Goal: Check status: Check status

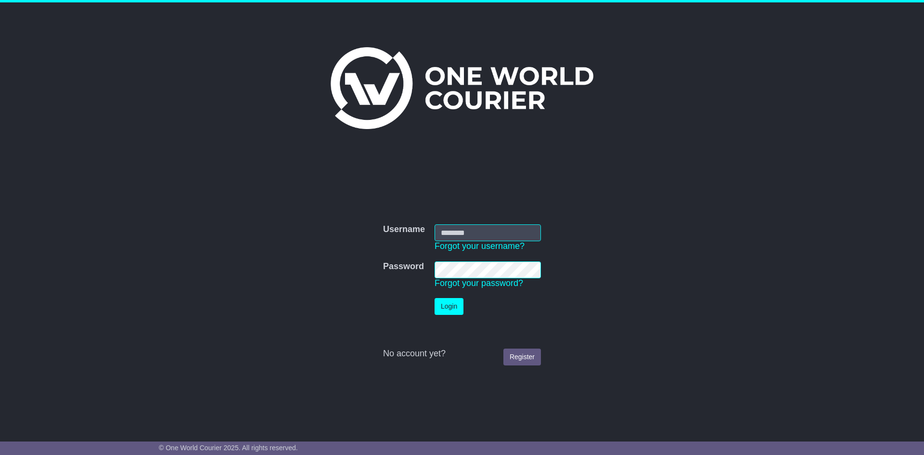
type input "**********"
click at [441, 310] on button "Login" at bounding box center [449, 306] width 29 height 17
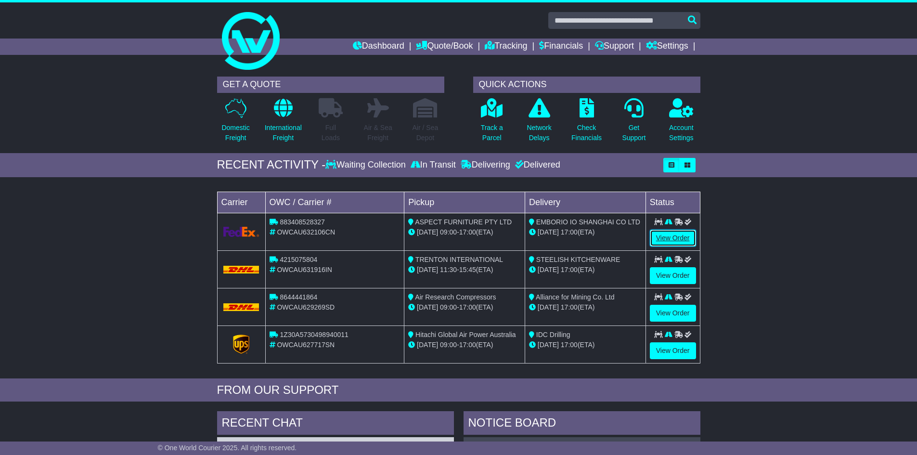
click at [668, 240] on link "View Order" at bounding box center [673, 238] width 46 height 17
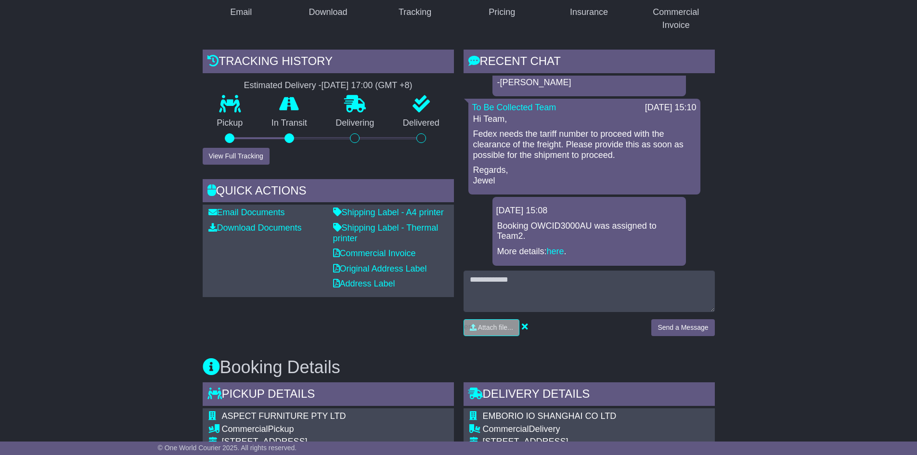
scroll to position [144, 0]
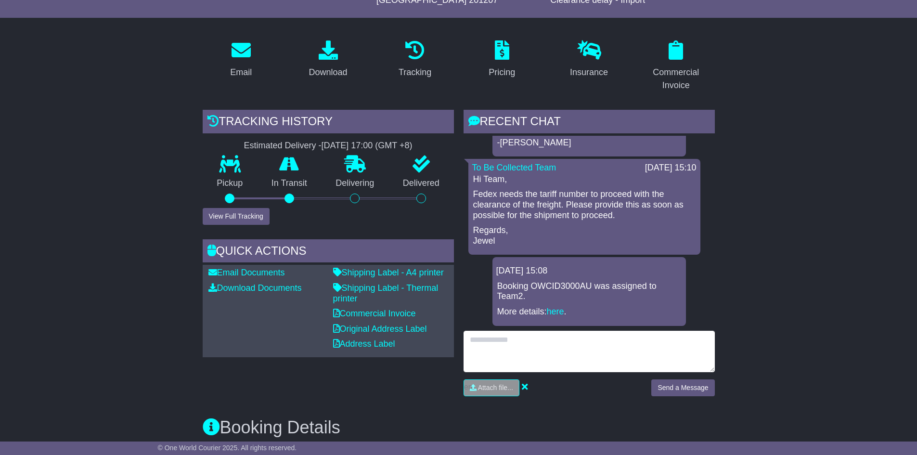
click at [529, 338] on textarea at bounding box center [589, 351] width 251 height 41
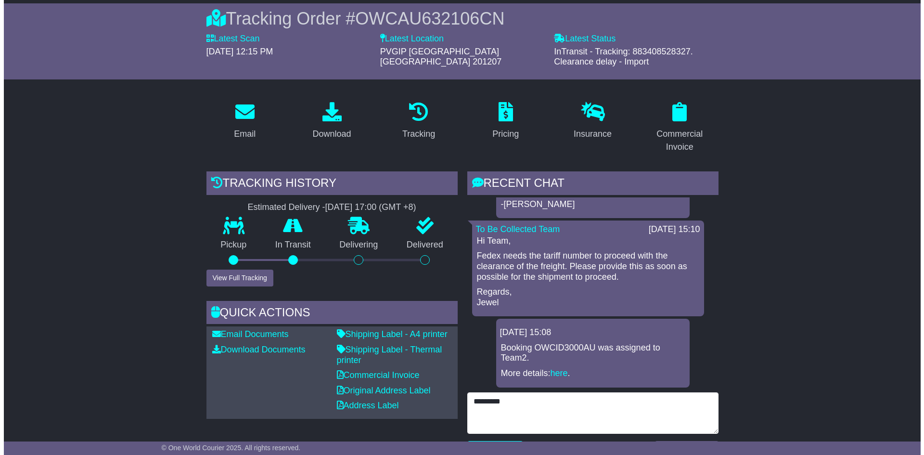
scroll to position [96, 0]
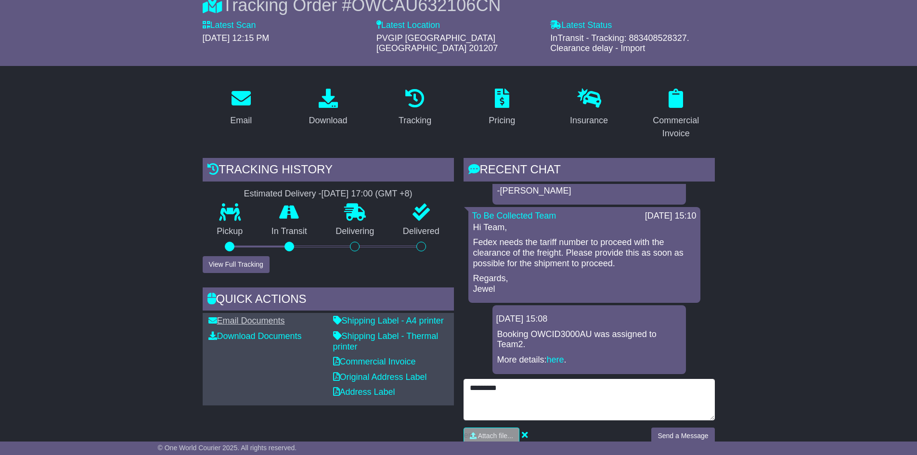
type textarea "*******"
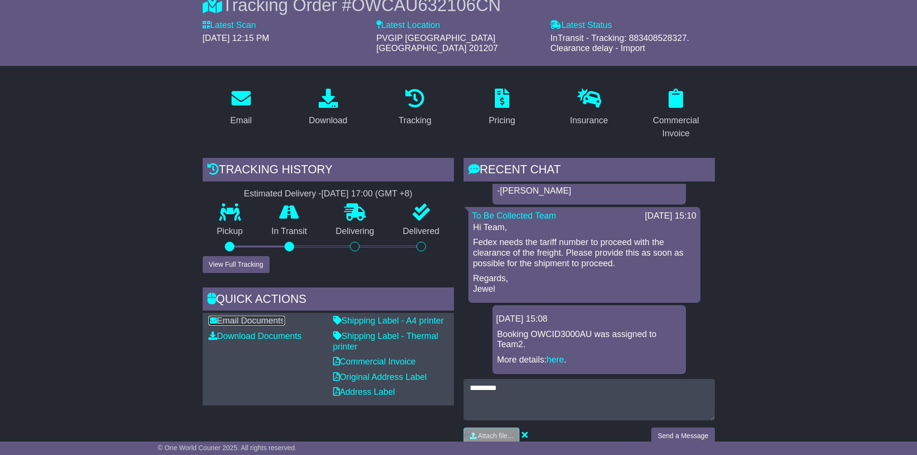
click at [252, 316] on link "Email Documents" at bounding box center [246, 321] width 77 height 10
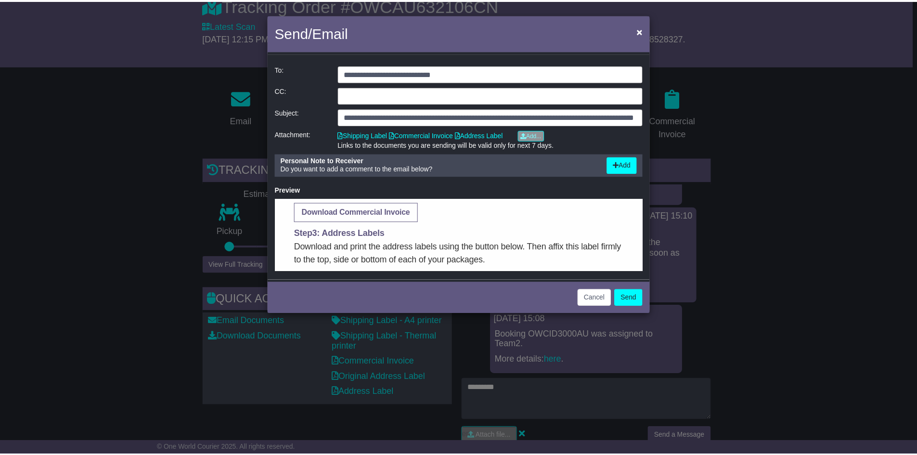
scroll to position [433, 0]
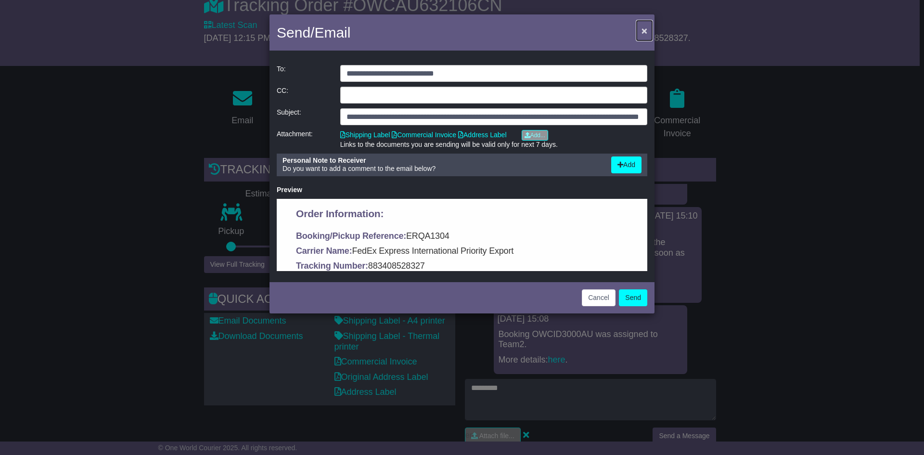
click at [647, 29] on span "×" at bounding box center [645, 30] width 6 height 11
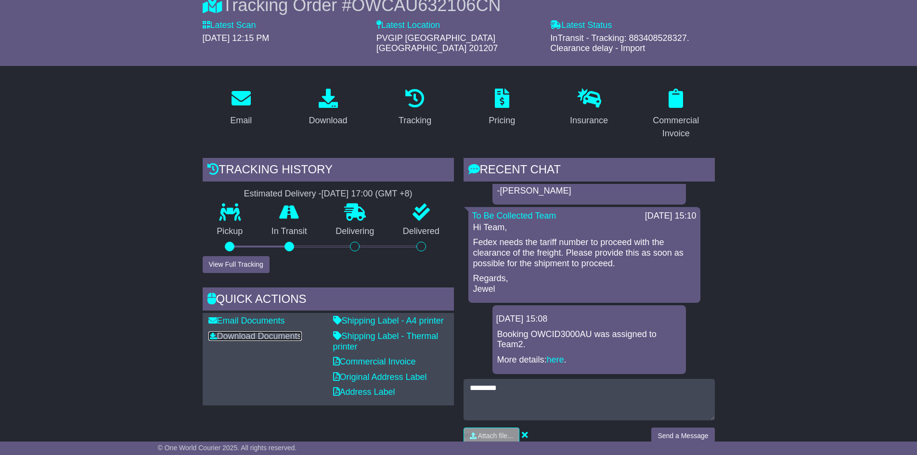
click at [252, 331] on link "Download Documents" at bounding box center [254, 336] width 93 height 10
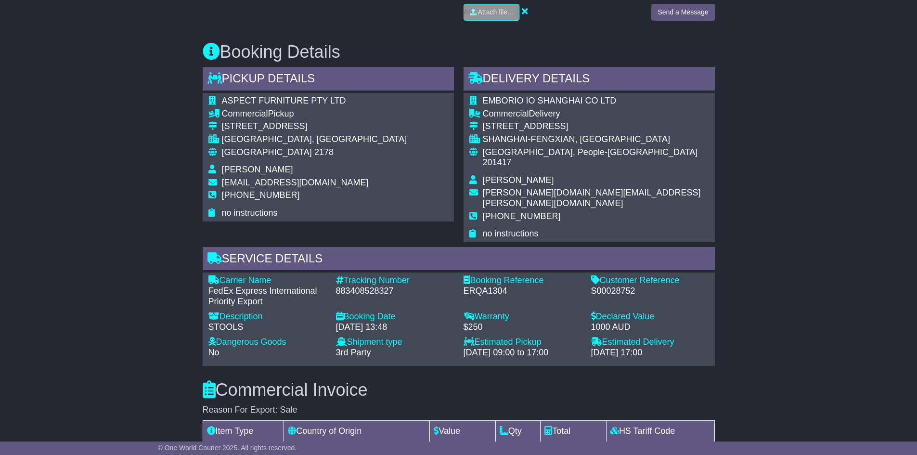
scroll to position [530, 0]
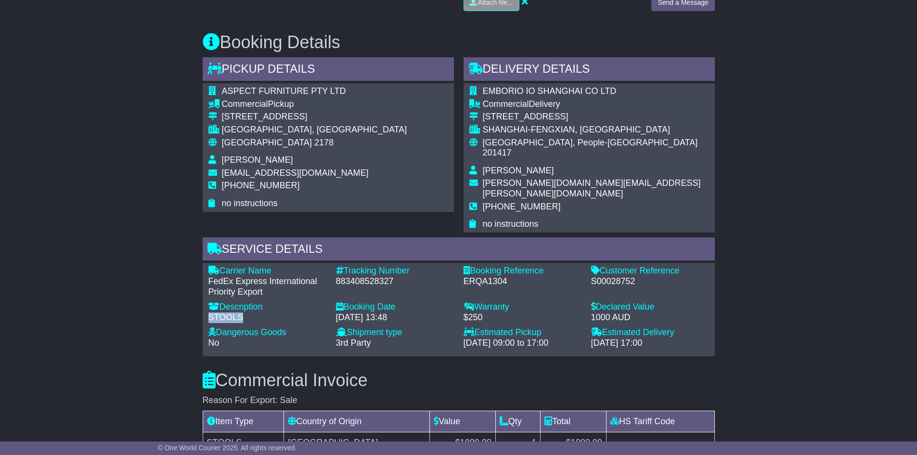
drag, startPoint x: 244, startPoint y: 289, endPoint x: 208, endPoint y: 288, distance: 36.1
click at [208, 312] on div "STOOLS" at bounding box center [267, 317] width 118 height 11
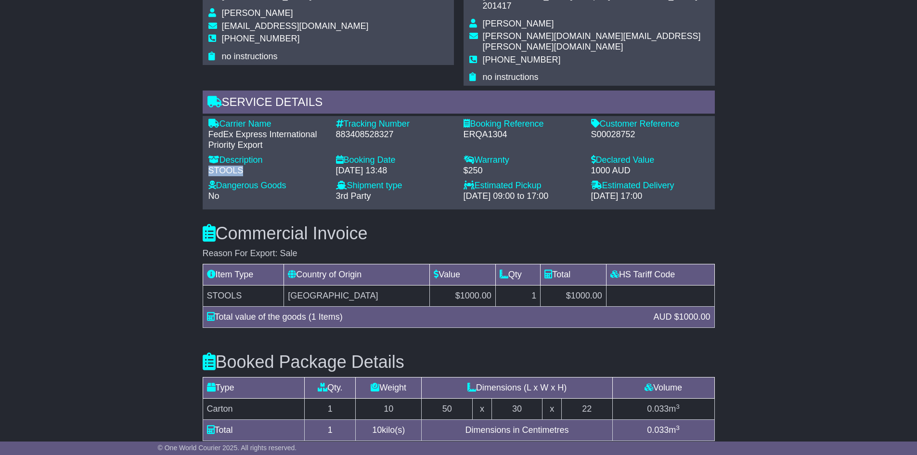
scroll to position [291, 0]
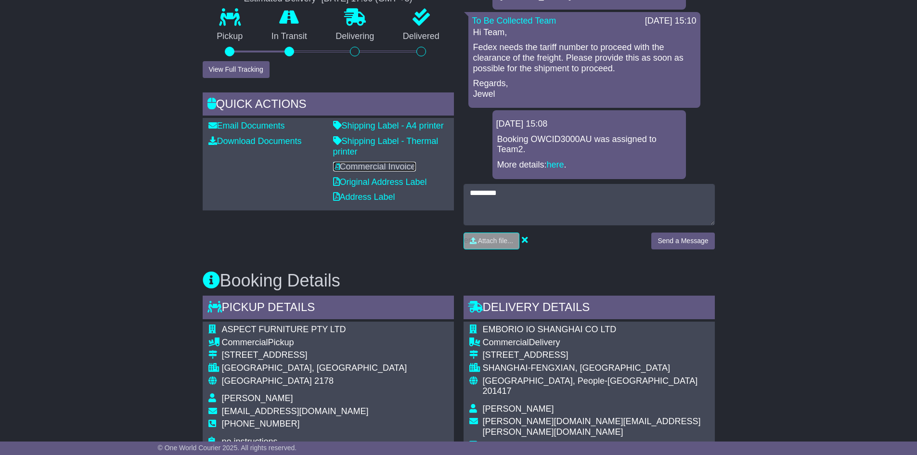
click at [382, 162] on link "Commercial Invoice" at bounding box center [374, 167] width 83 height 10
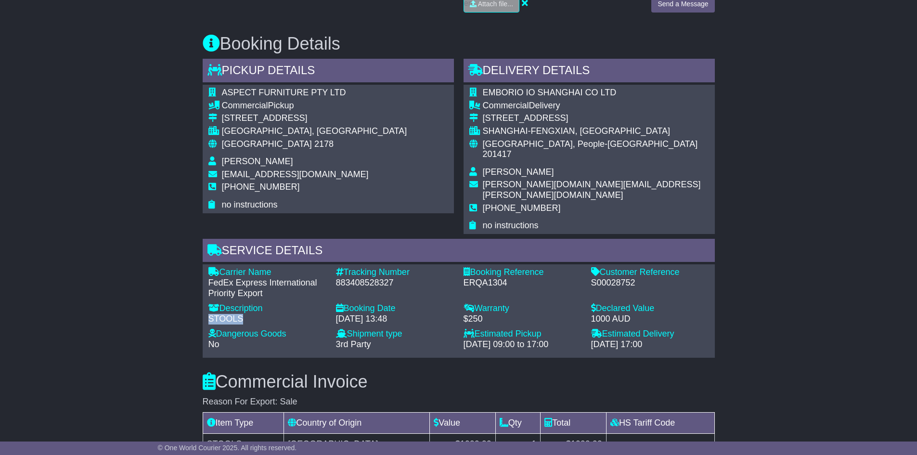
scroll to position [532, 0]
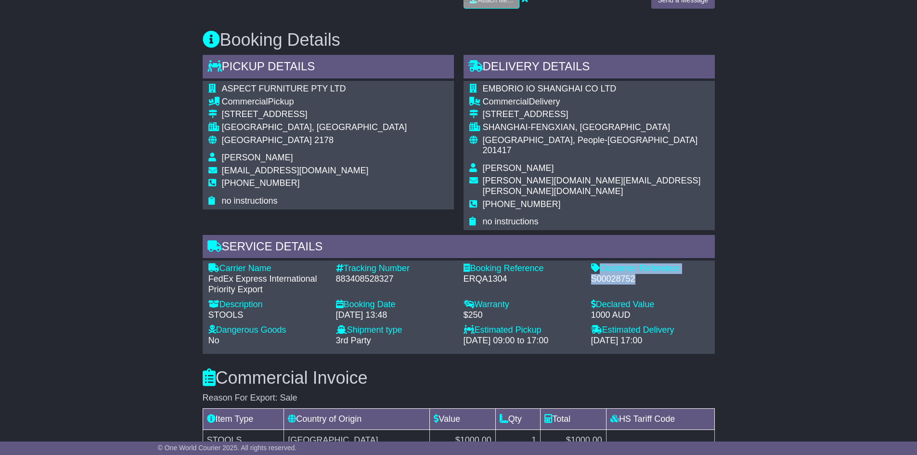
drag, startPoint x: 644, startPoint y: 252, endPoint x: 585, endPoint y: 256, distance: 58.9
click at [585, 263] on div "Carrier Name - FedEx Express International Priority Export Description - STOOLS…" at bounding box center [459, 306] width 510 height 87
copy div "Customer Reference - S00028752"
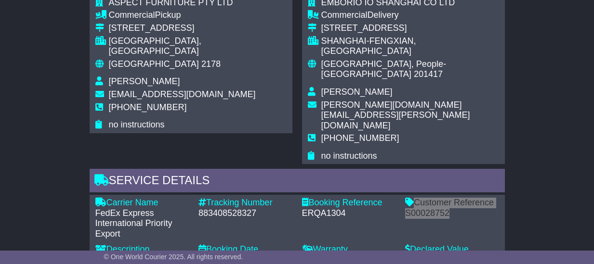
scroll to position [655, 0]
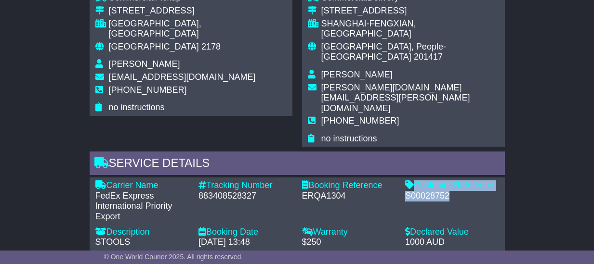
click at [393, 181] on div "Booking Reference - ERQA1304" at bounding box center [349, 201] width 104 height 41
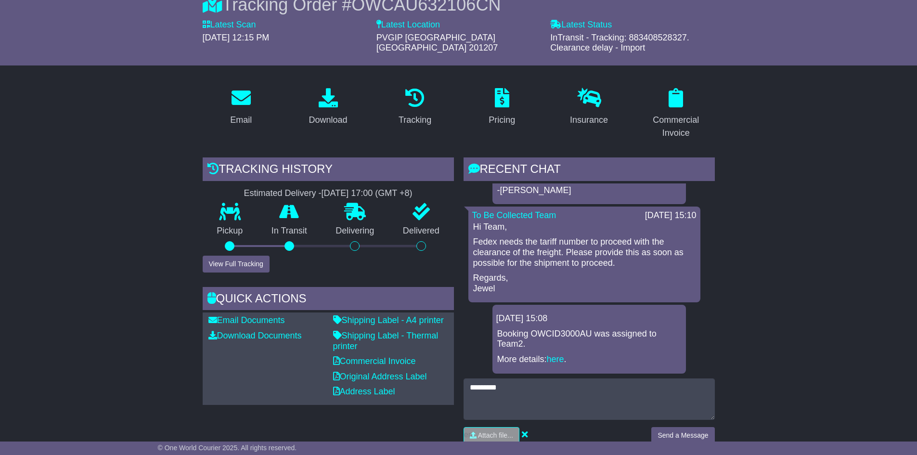
scroll to position [96, 0]
drag, startPoint x: 537, startPoint y: 235, endPoint x: 580, endPoint y: 240, distance: 43.2
click at [580, 240] on p "Fedex needs the tariff number to proceed with the clearance of the freight. Ple…" at bounding box center [584, 252] width 222 height 31
click at [596, 237] on p "Fedex needs the tariff number to proceed with the clearance of the freight. Ple…" at bounding box center [584, 252] width 222 height 31
drag, startPoint x: 622, startPoint y: 237, endPoint x: 589, endPoint y: 246, distance: 34.2
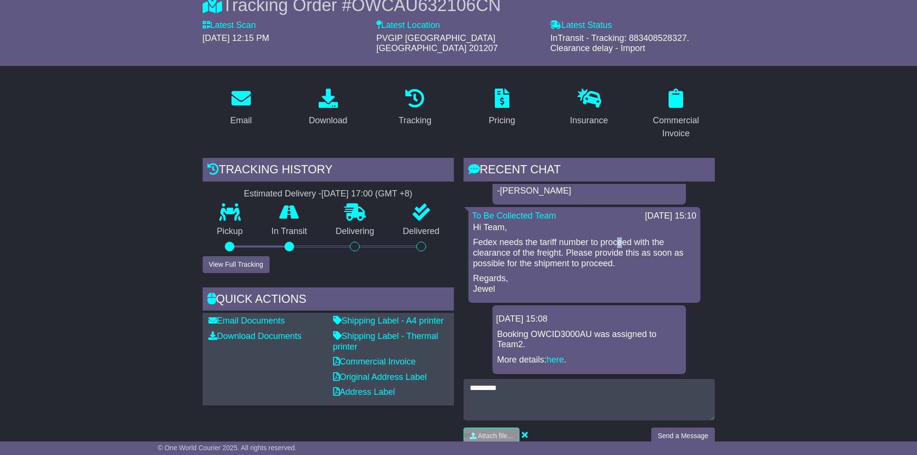
click at [614, 238] on p "Fedex needs the tariff number to proceed with the clearance of the freight. Ple…" at bounding box center [584, 252] width 222 height 31
click at [523, 255] on p "Fedex needs the tariff number to proceed with the clearance of the freight. Ple…" at bounding box center [584, 252] width 222 height 31
click at [593, 252] on p "Fedex needs the tariff number to proceed with the clearance of the freight. Ple…" at bounding box center [584, 252] width 222 height 31
drag, startPoint x: 523, startPoint y: 247, endPoint x: 576, endPoint y: 246, distance: 52.5
click at [528, 247] on p "Fedex needs the tariff number to proceed with the clearance of the freight. Ple…" at bounding box center [584, 252] width 222 height 31
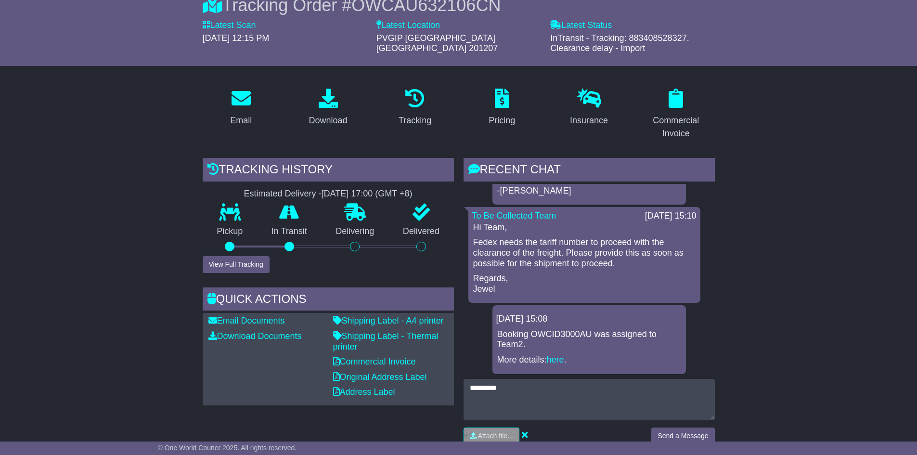
drag, startPoint x: 580, startPoint y: 245, endPoint x: 630, endPoint y: 243, distance: 50.1
click at [583, 245] on p "Fedex needs the tariff number to proceed with the clearance of the freight. Ple…" at bounding box center [584, 252] width 222 height 31
click at [637, 242] on p "Fedex needs the tariff number to proceed with the clearance of the freight. Ple…" at bounding box center [584, 252] width 222 height 31
drag, startPoint x: 584, startPoint y: 250, endPoint x: 615, endPoint y: 250, distance: 31.8
click at [586, 250] on p "Fedex needs the tariff number to proceed with the clearance of the freight. Ple…" at bounding box center [584, 252] width 222 height 31
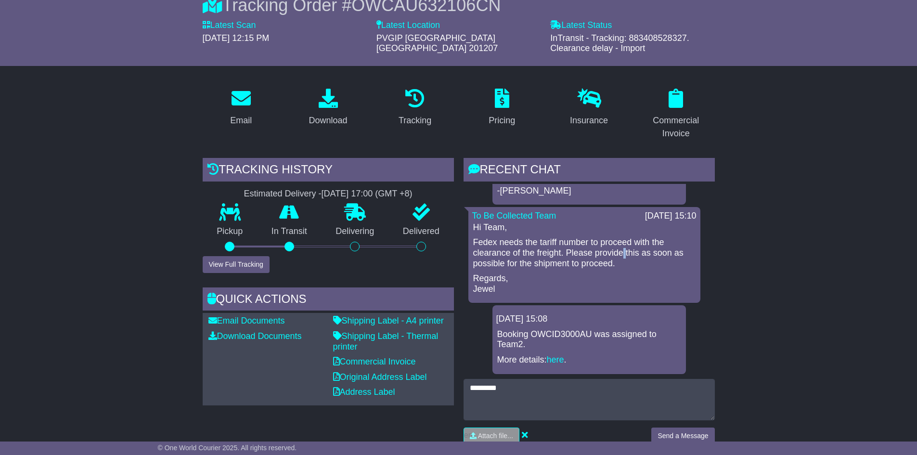
drag, startPoint x: 623, startPoint y: 247, endPoint x: 634, endPoint y: 247, distance: 10.6
click at [624, 247] on p "Fedex needs the tariff number to proceed with the clearance of the freight. Ple…" at bounding box center [584, 252] width 222 height 31
drag, startPoint x: 634, startPoint y: 247, endPoint x: 609, endPoint y: 249, distance: 24.6
click at [621, 249] on p "Fedex needs the tariff number to proceed with the clearance of the freight. Ple…" at bounding box center [584, 252] width 222 height 31
click at [553, 248] on p "Fedex needs the tariff number to proceed with the clearance of the freight. Ple…" at bounding box center [584, 252] width 222 height 31
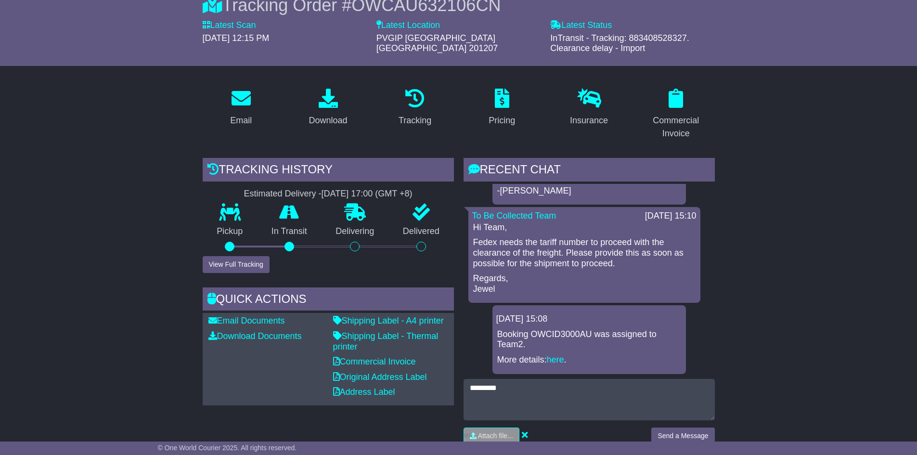
click at [590, 249] on p "Fedex needs the tariff number to proceed with the clearance of the freight. Ple…" at bounding box center [584, 252] width 222 height 31
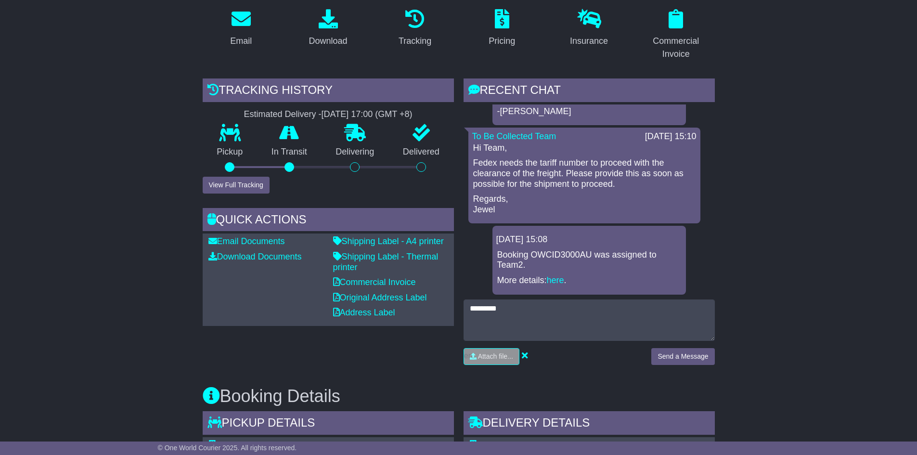
scroll to position [144, 0]
